Goal: Complete application form

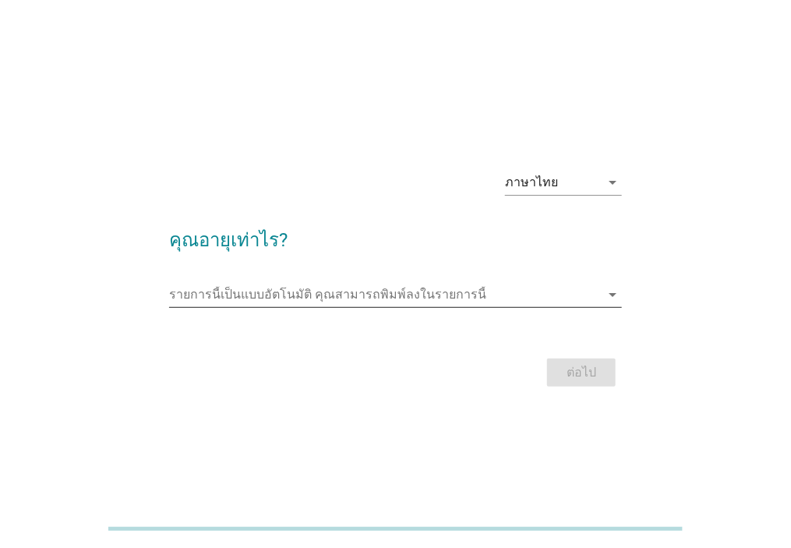
click at [531, 307] on div "รายการนี้เป็นแบบอัตโนมัติ [PERSON_NAME]พิมพ์ลงในรายการนี้ arrow_drop_down" at bounding box center [395, 294] width 453 height 25
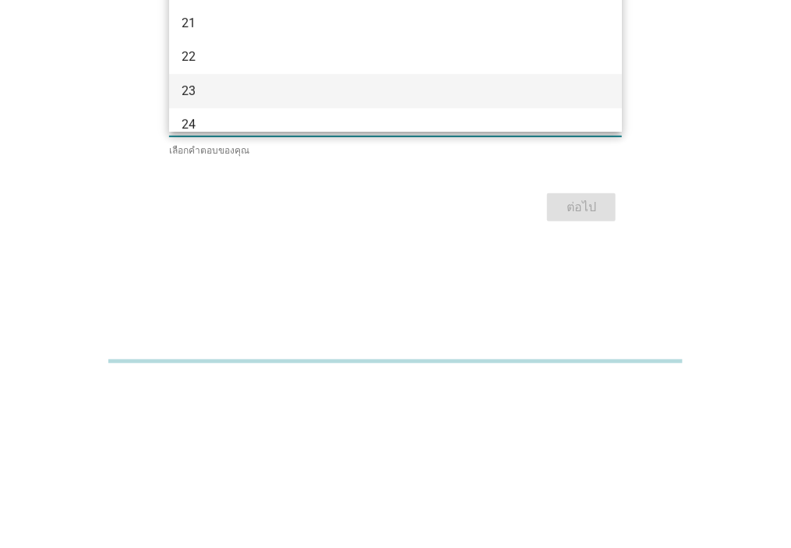
click at [440, 272] on div "23" at bounding box center [395, 259] width 453 height 34
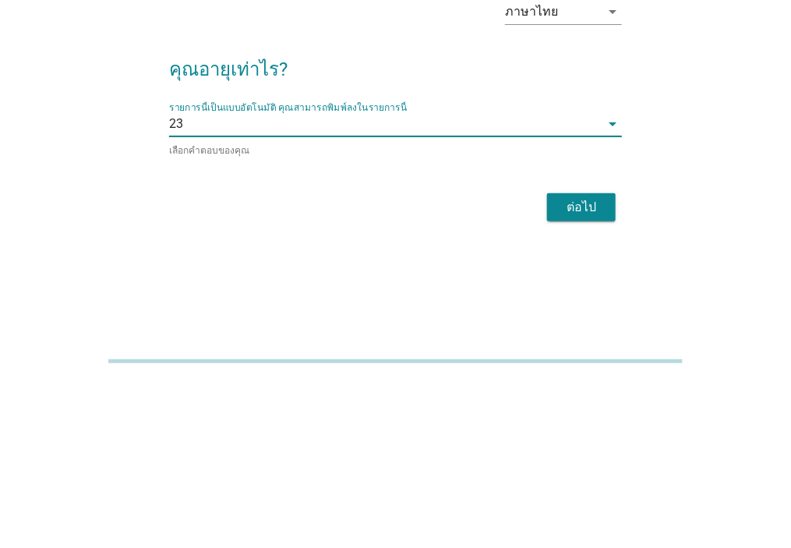
click at [435, 304] on div "รายการนี้เป็นแบบอัตโนมัติ [PERSON_NAME]พิมพ์ลงในรายการนี้ 23 arrow_drop_down" at bounding box center [395, 291] width 453 height 25
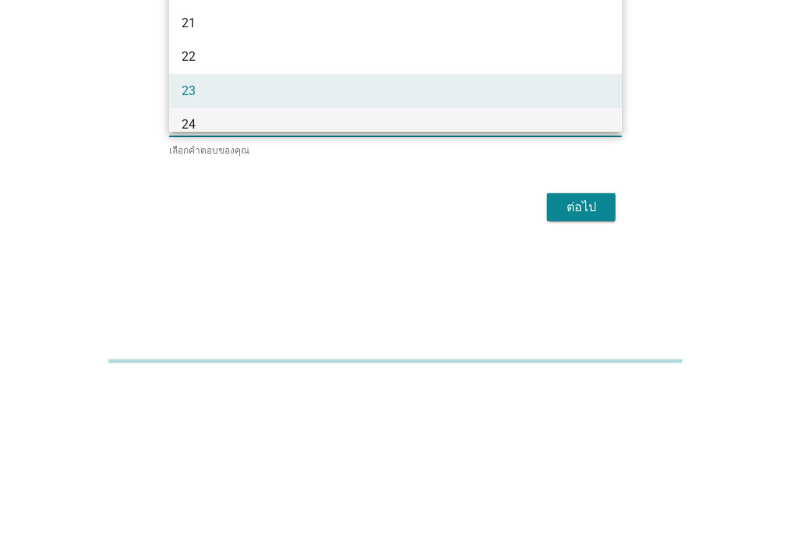
click at [484, 283] on div "24" at bounding box center [378, 292] width 392 height 19
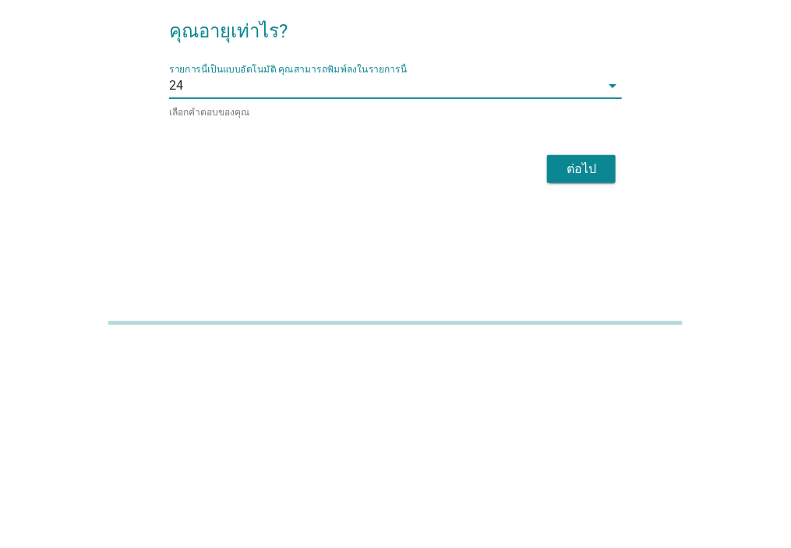
click at [587, 389] on button "ต่อไป" at bounding box center [581, 375] width 69 height 28
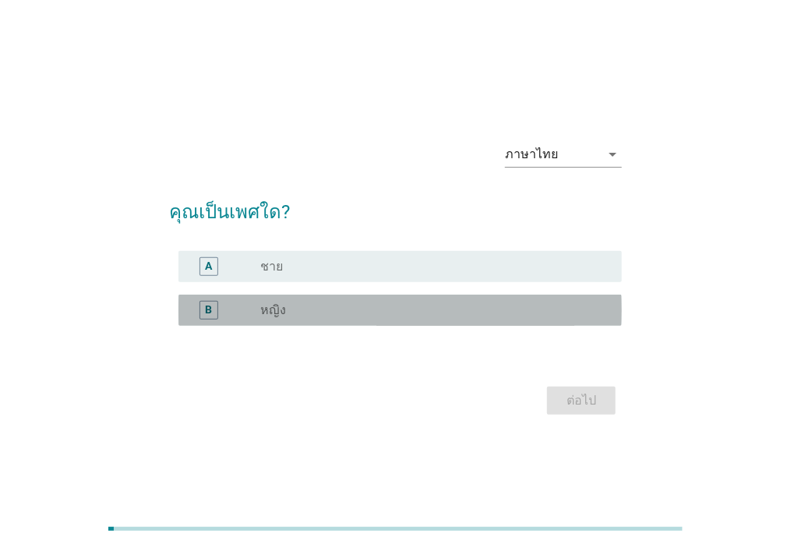
click at [518, 318] on div "radio_button_unchecked หญิง" at bounding box center [429, 310] width 336 height 16
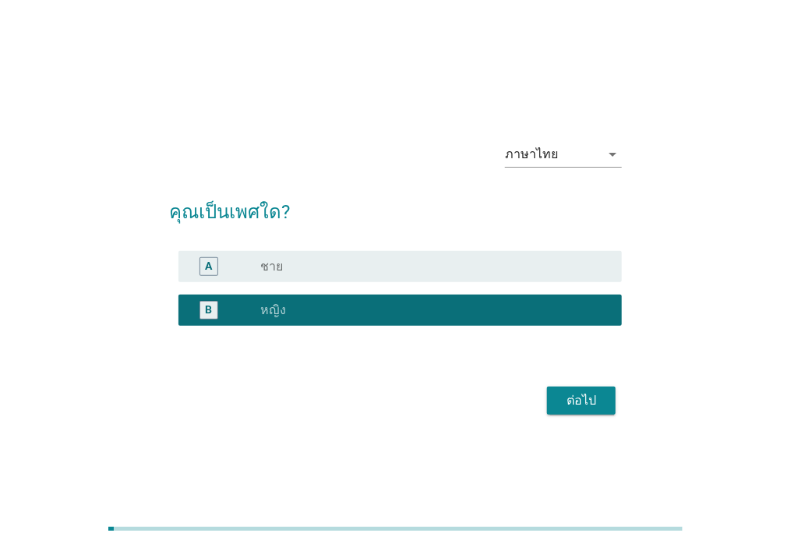
click at [601, 410] on div "ต่อไป" at bounding box center [582, 400] width 44 height 19
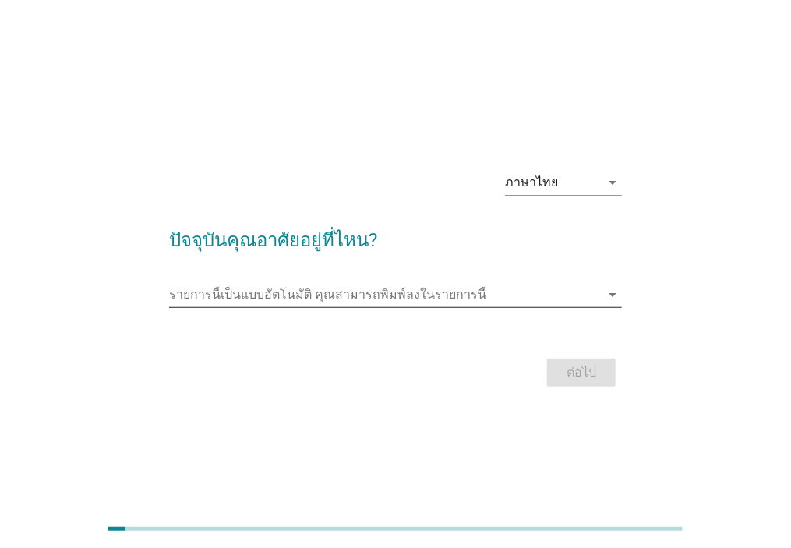
click at [537, 307] on input "รายการนี้เป็นแบบอัตโนมัติ คุณสามารถพิมพ์ลงในรายการนี้" at bounding box center [384, 294] width 431 height 25
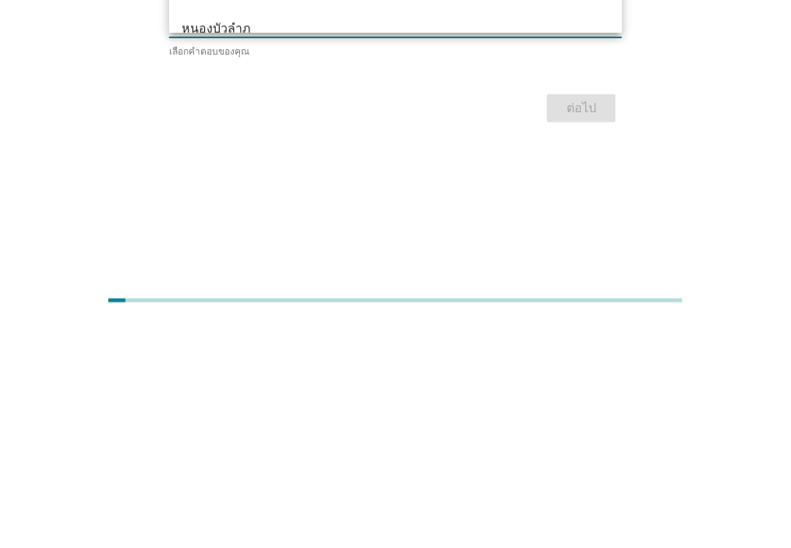
scroll to position [16, 0]
type input "หน"
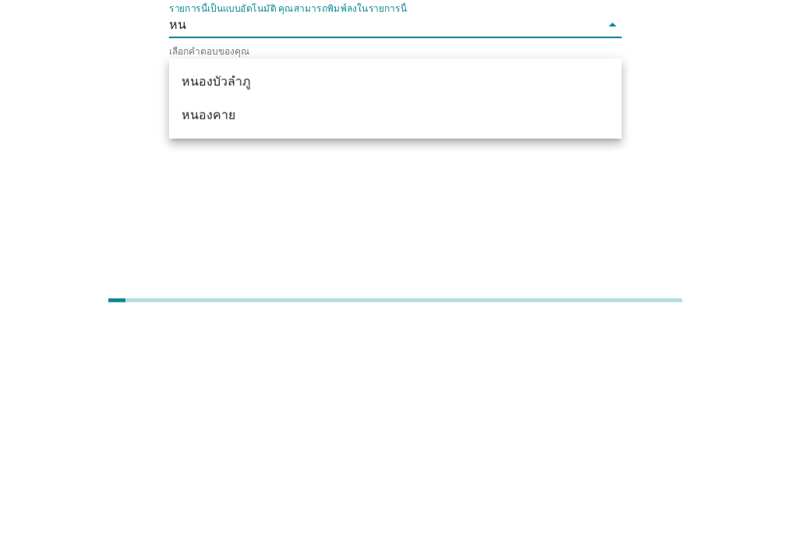
scroll to position [0, 0]
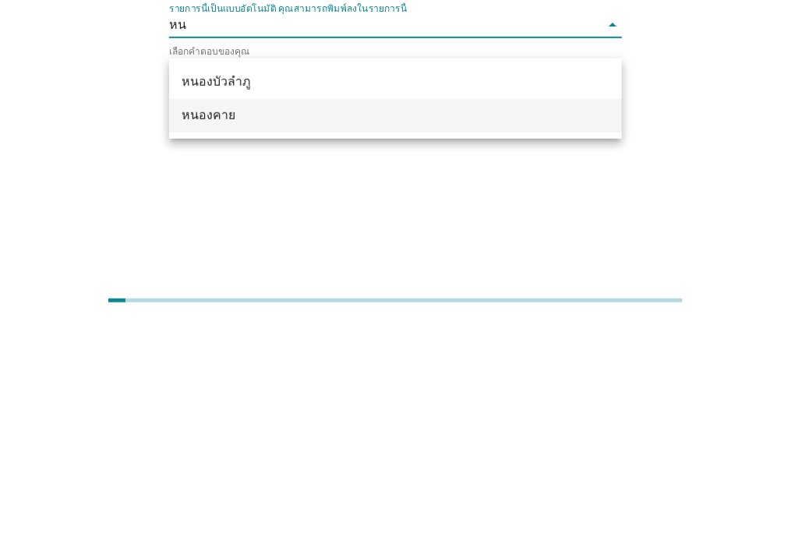
click at [393, 335] on div "หนองคาย" at bounding box center [378, 344] width 392 height 19
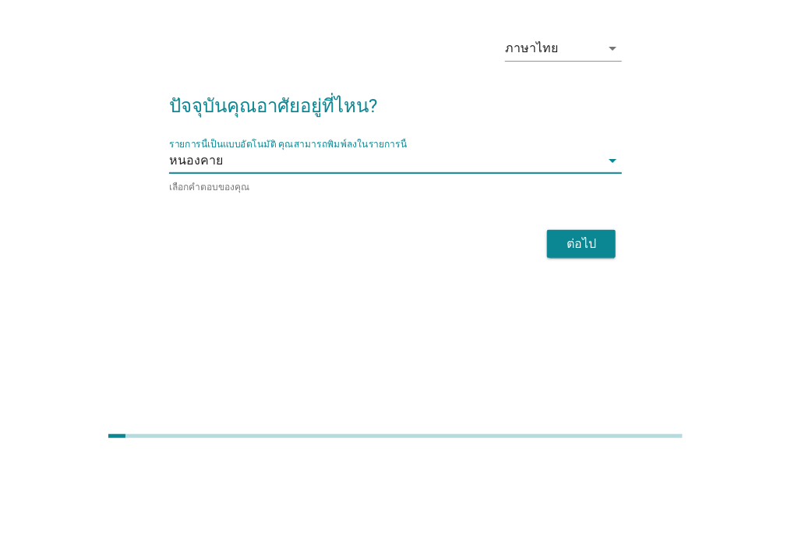
scroll to position [76, 0]
click at [589, 327] on div "ต่อไป" at bounding box center [582, 336] width 44 height 19
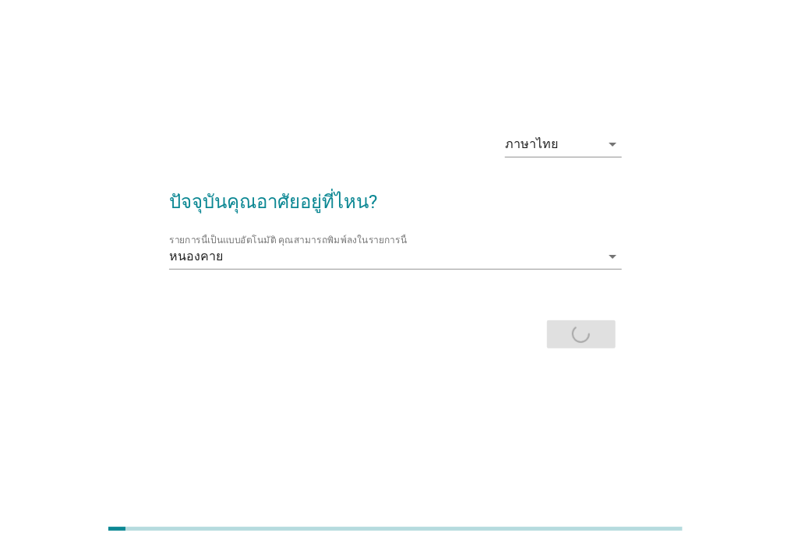
scroll to position [37, 0]
